Goal: Transaction & Acquisition: Purchase product/service

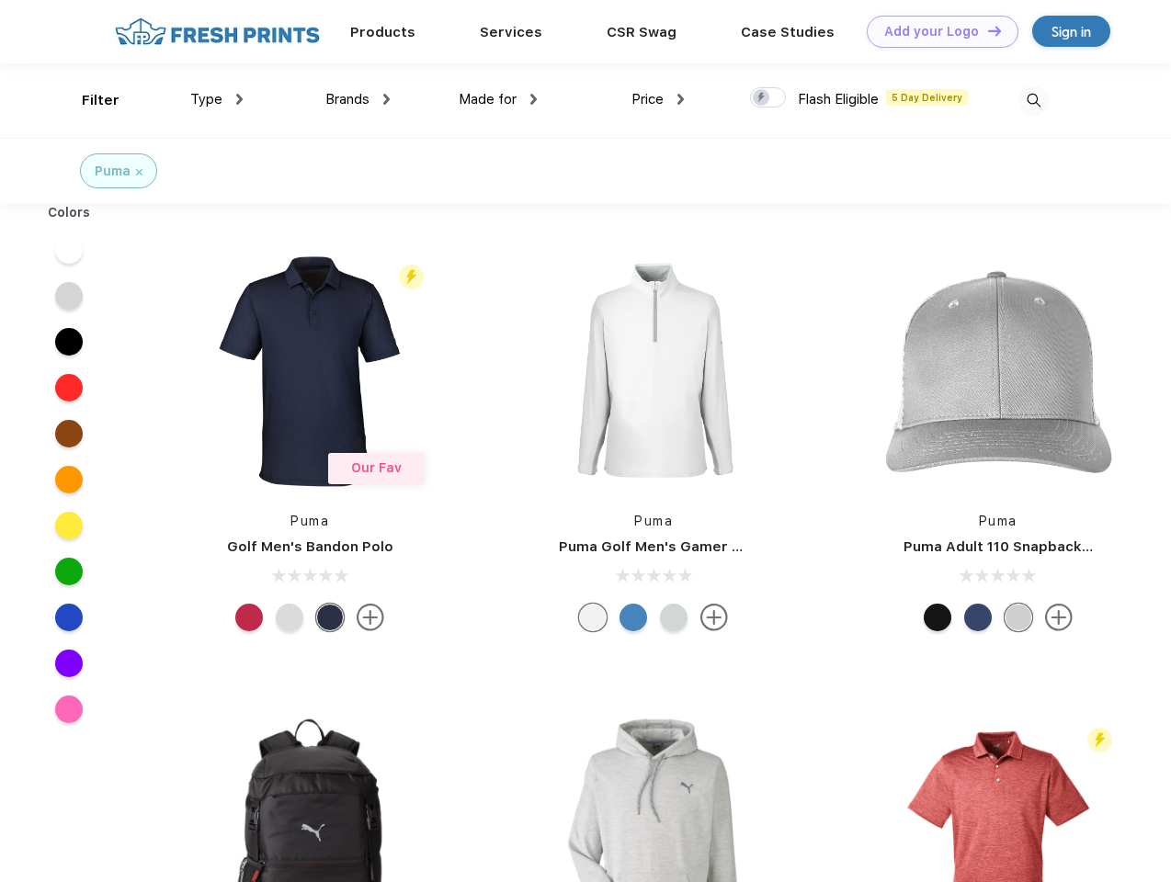
click at [936, 31] on link "Add your Logo Design Tool" at bounding box center [943, 32] width 152 height 32
click at [0, 0] on div "Design Tool" at bounding box center [0, 0] width 0 height 0
click at [986, 30] on link "Add your Logo Design Tool" at bounding box center [943, 32] width 152 height 32
click at [88, 100] on div "Filter" at bounding box center [101, 100] width 38 height 21
click at [217, 99] on span "Type" at bounding box center [206, 99] width 32 height 17
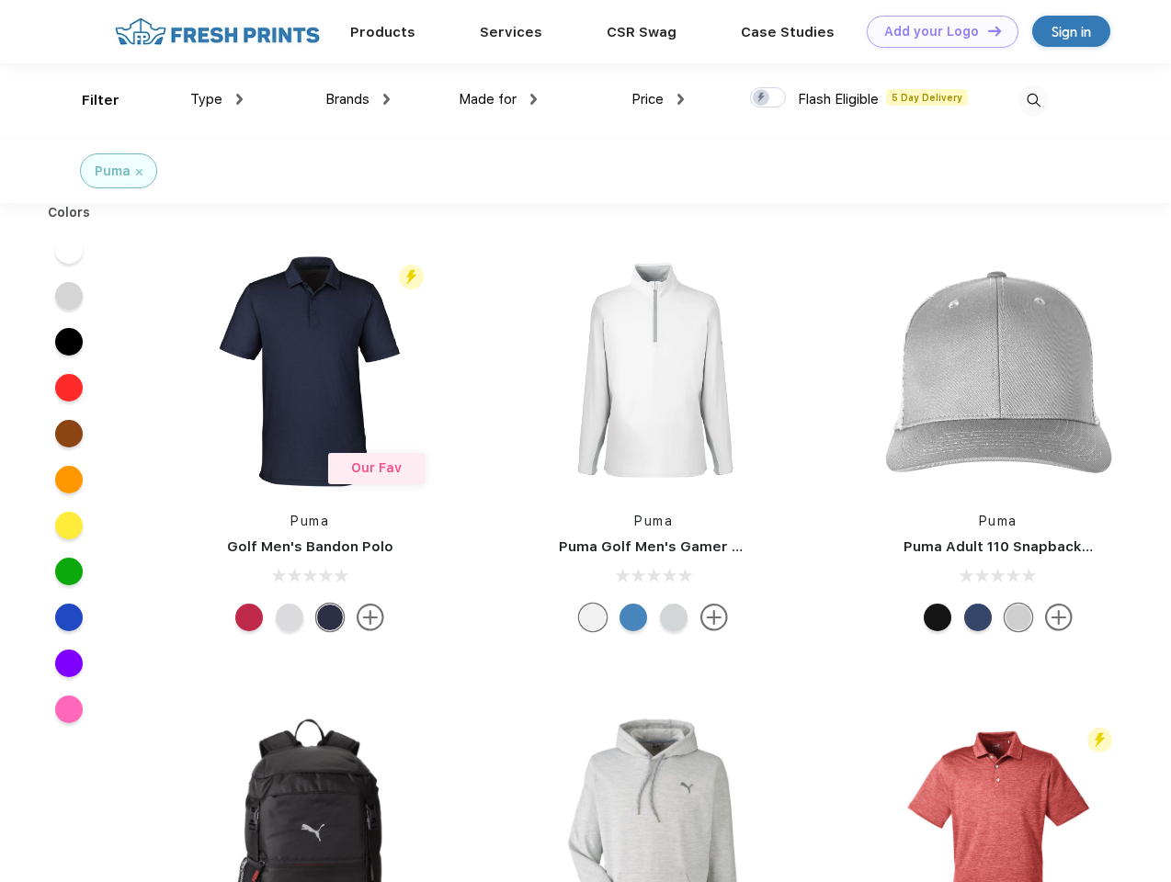
click at [358, 99] on span "Brands" at bounding box center [347, 99] width 44 height 17
click at [498, 99] on span "Made for" at bounding box center [488, 99] width 58 height 17
click at [658, 99] on span "Price" at bounding box center [647, 99] width 32 height 17
click at [768, 98] on div at bounding box center [768, 97] width 36 height 20
click at [762, 98] on input "checkbox" at bounding box center [756, 92] width 12 height 12
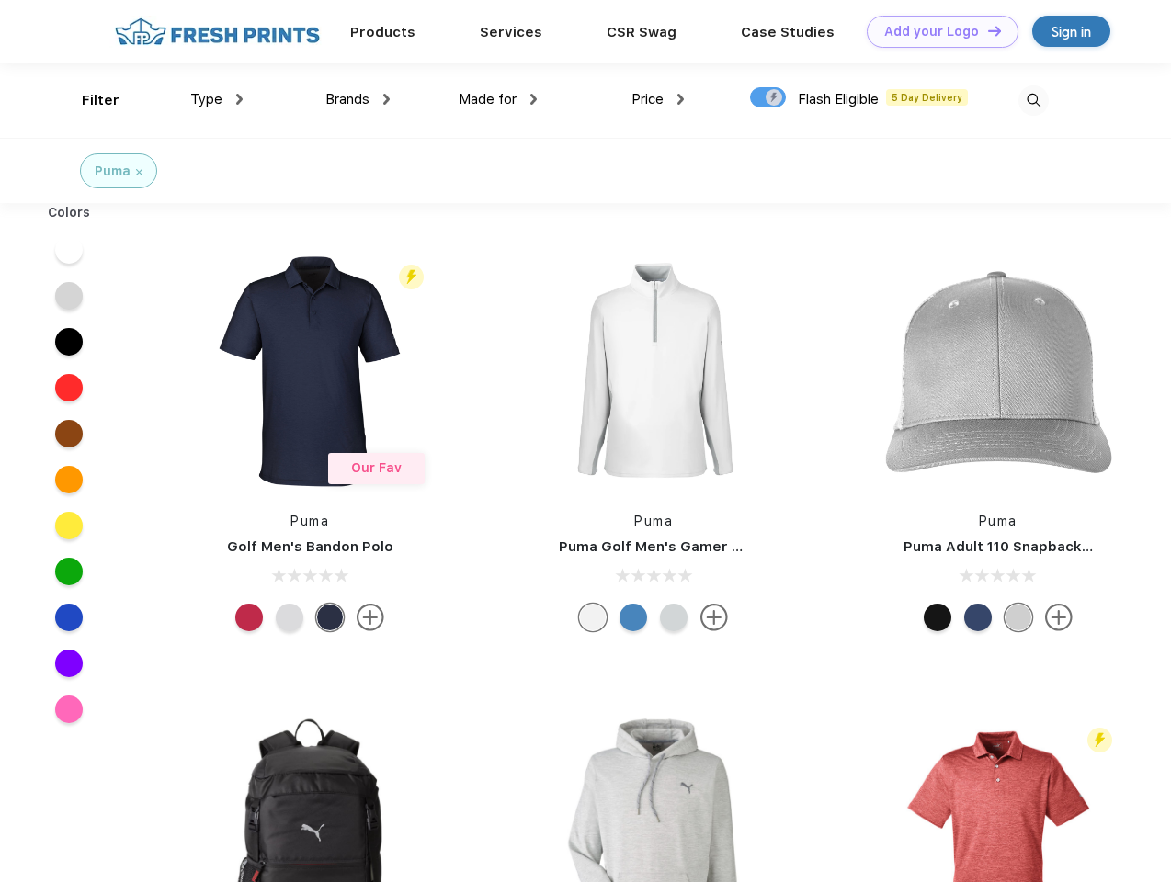
click at [1033, 100] on img at bounding box center [1033, 100] width 30 height 30
